Goal: Communication & Community: Participate in discussion

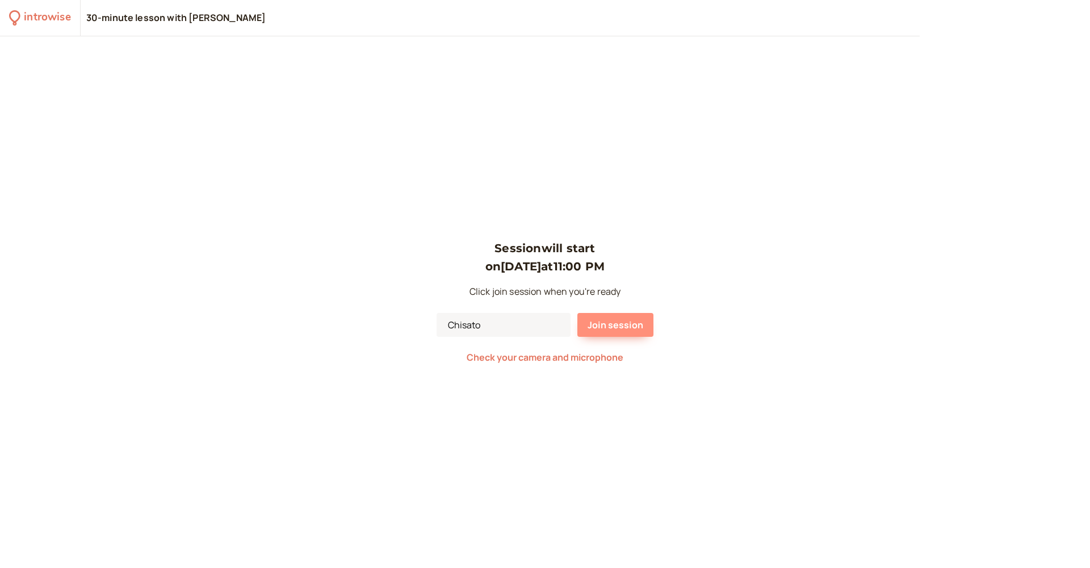
click at [611, 328] on span "Join session" at bounding box center [616, 325] width 56 height 12
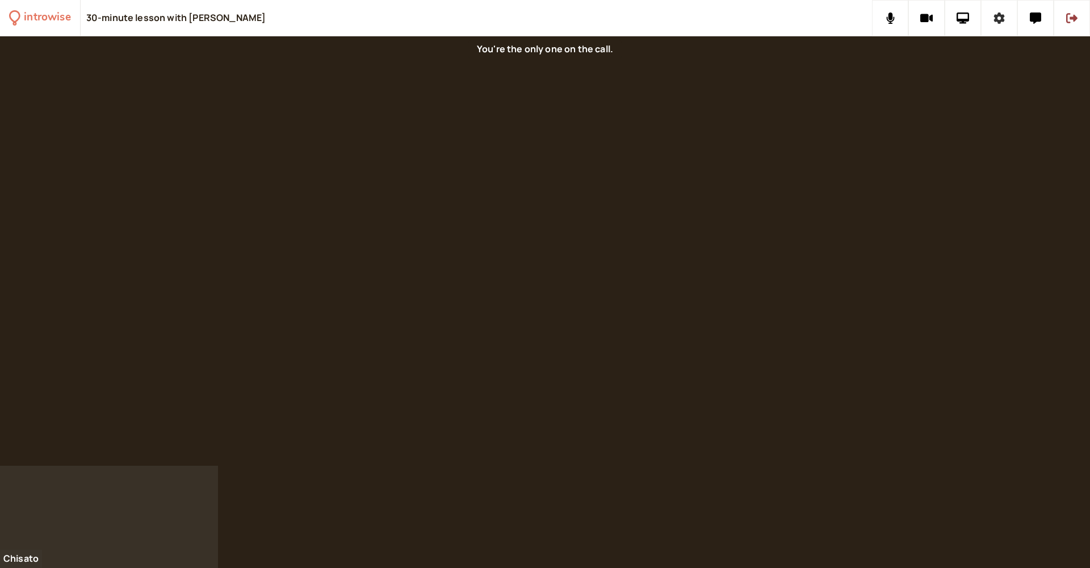
click at [1000, 22] on icon at bounding box center [999, 17] width 11 height 11
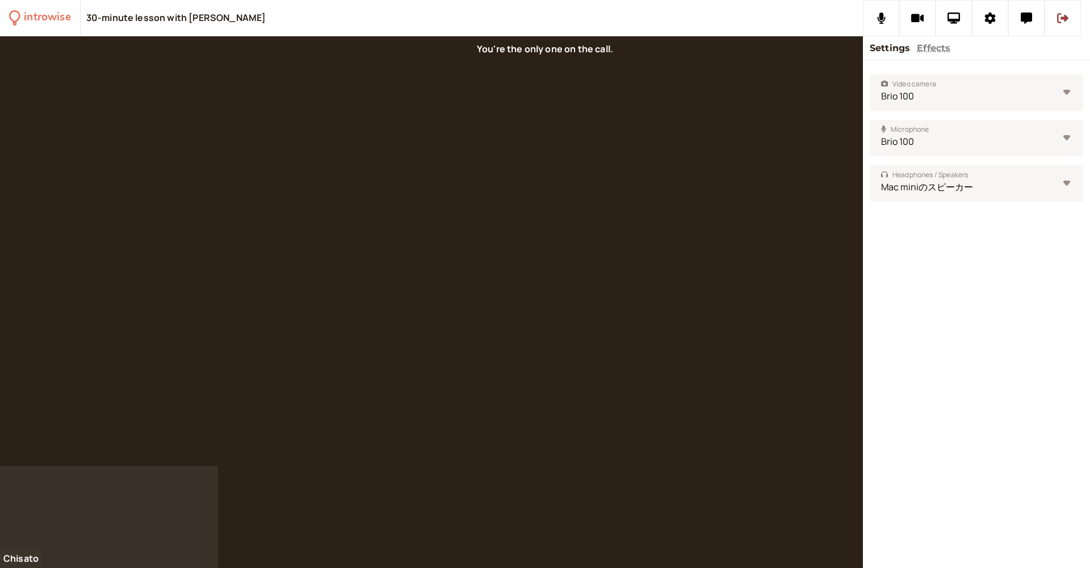
click at [928, 48] on button "Effects" at bounding box center [933, 48] width 33 height 15
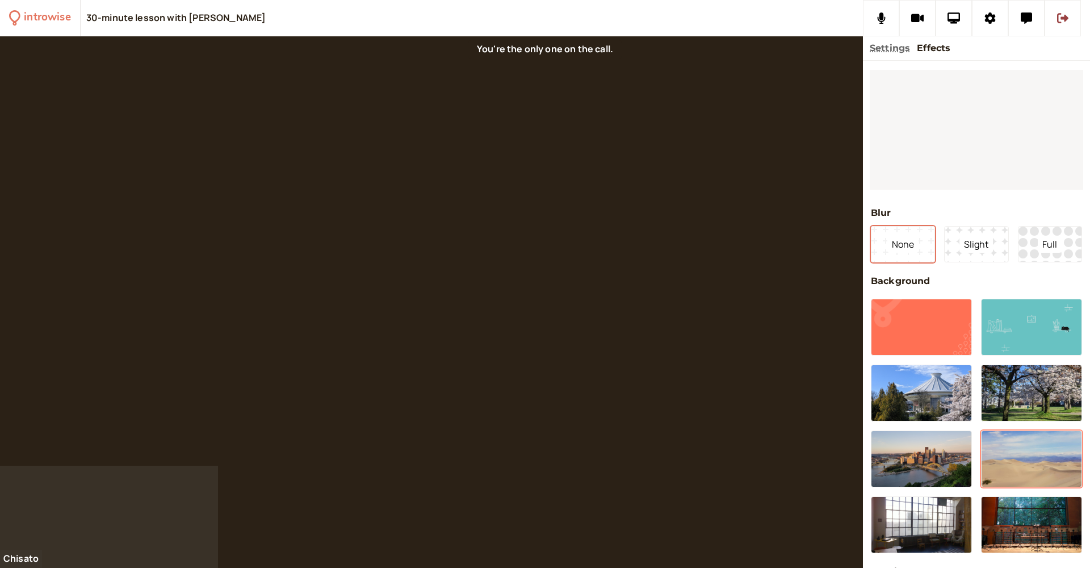
scroll to position [44, 0]
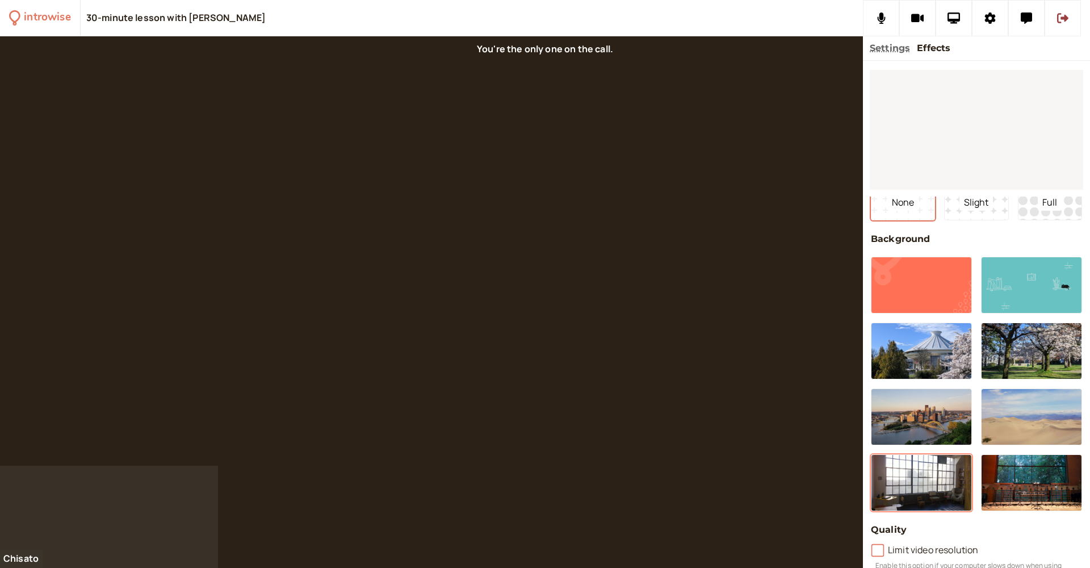
click at [929, 472] on button at bounding box center [921, 482] width 101 height 57
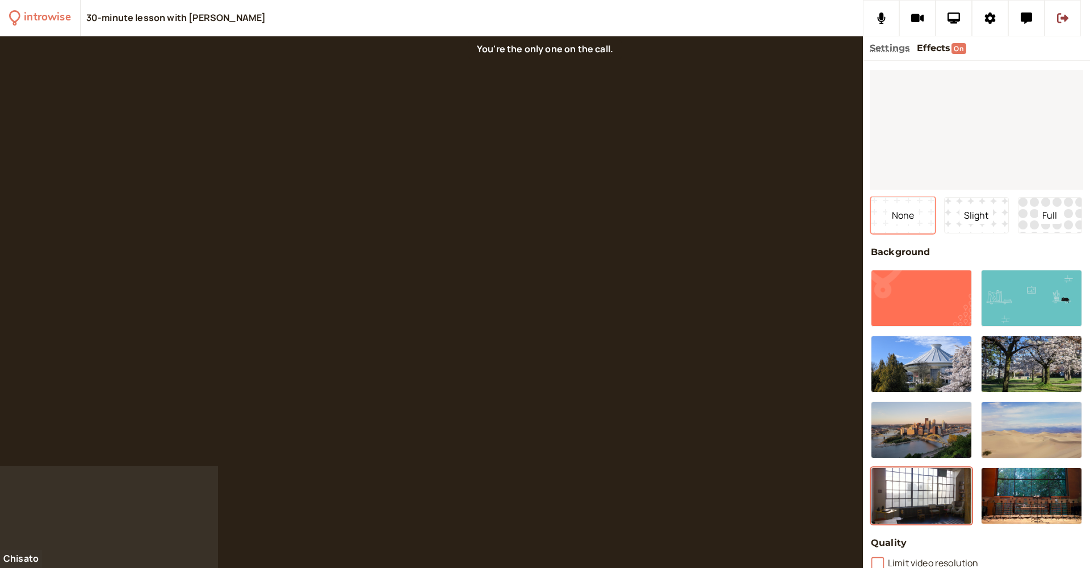
click at [894, 213] on span "None" at bounding box center [902, 215] width 31 height 17
click at [962, 220] on span "Slight" at bounding box center [976, 215] width 33 height 17
click at [1047, 212] on span "Full" at bounding box center [1050, 215] width 24 height 17
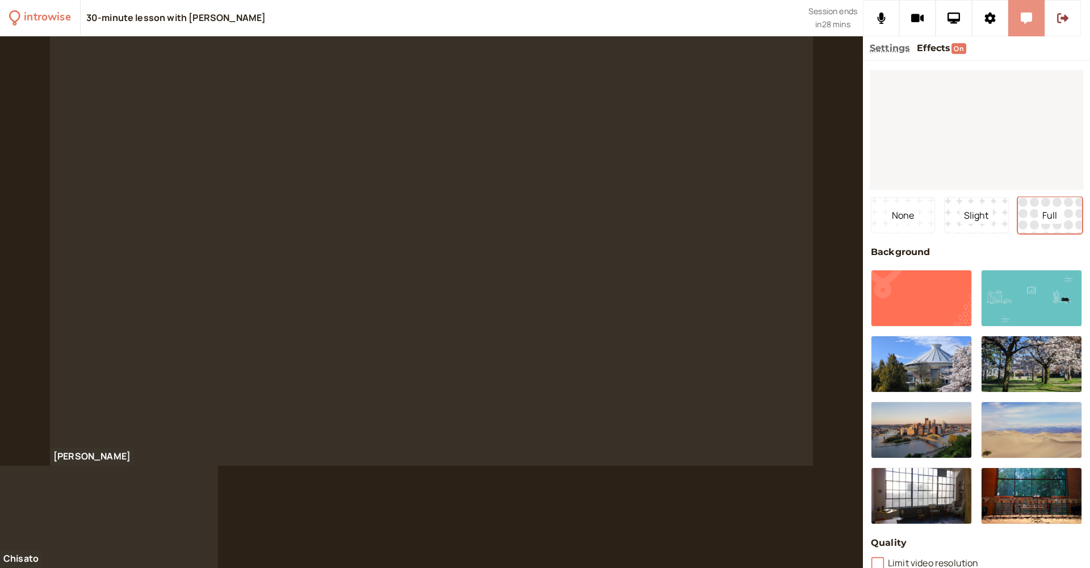
click at [1030, 20] on icon at bounding box center [1026, 17] width 11 height 11
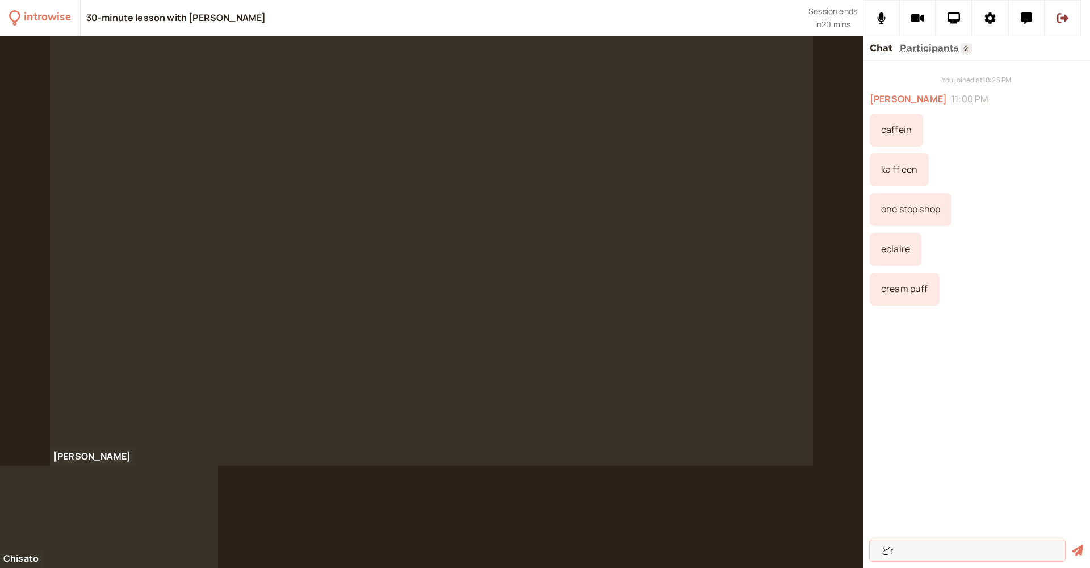
type input "ど"
type input "dorayaki"
click at [1078, 550] on button "submit" at bounding box center [1077, 551] width 11 height 12
